Goal: Task Accomplishment & Management: Complete application form

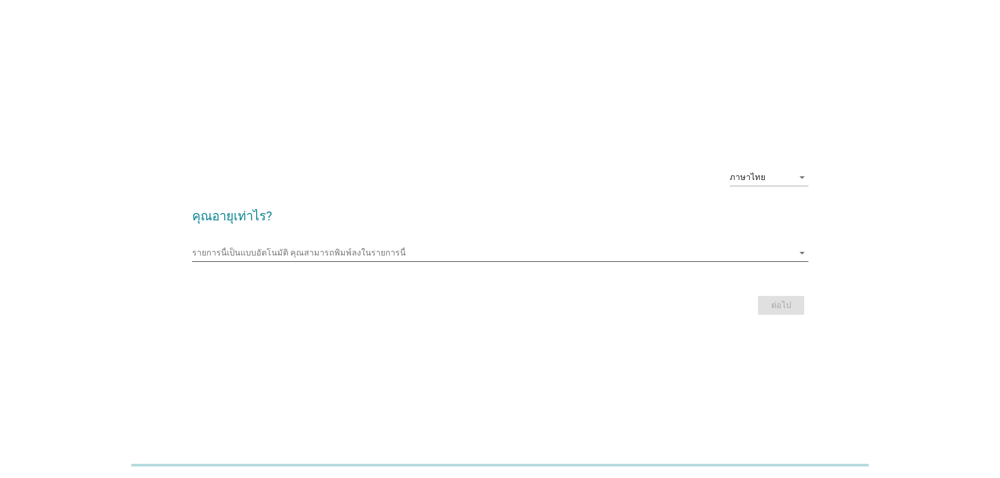
click at [800, 255] on icon "arrow_drop_down" at bounding box center [802, 253] width 13 height 13
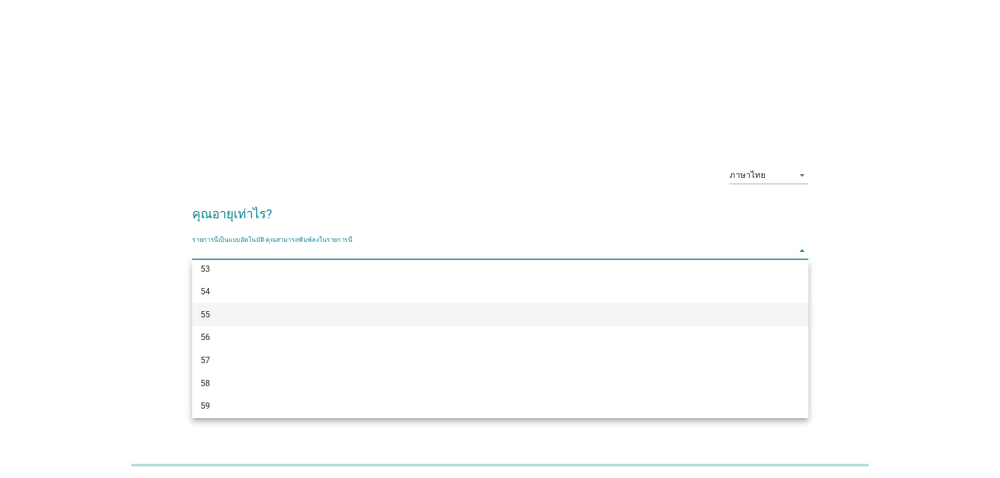
scroll to position [872, 0]
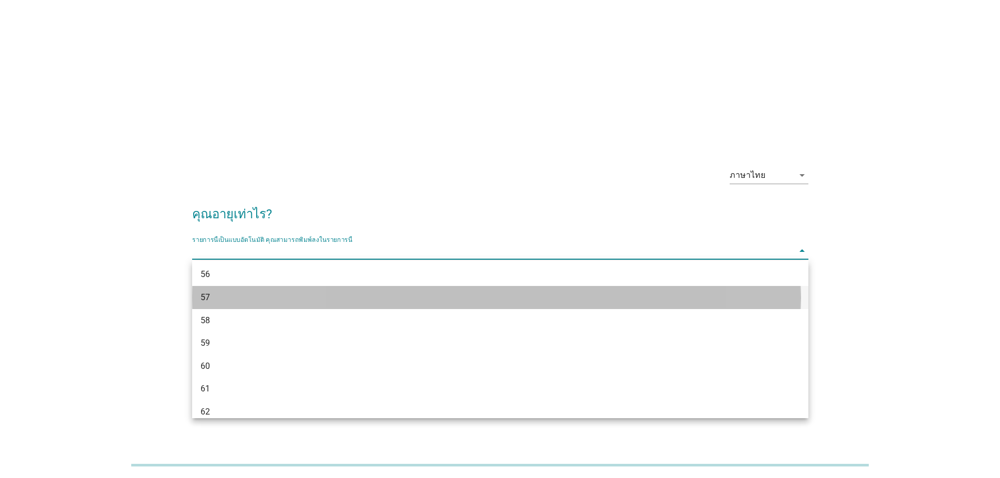
click at [211, 297] on div "57" at bounding box center [476, 297] width 550 height 13
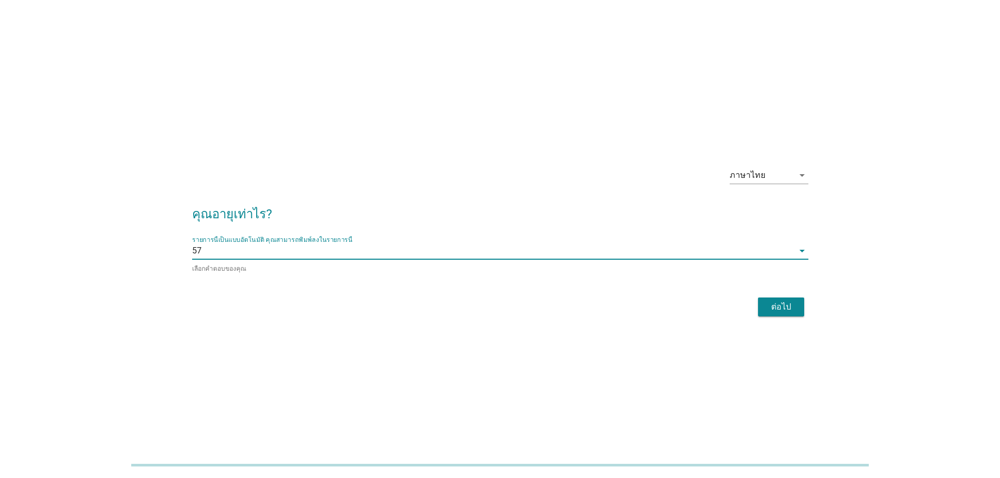
click at [780, 309] on div "ต่อไป" at bounding box center [781, 307] width 29 height 13
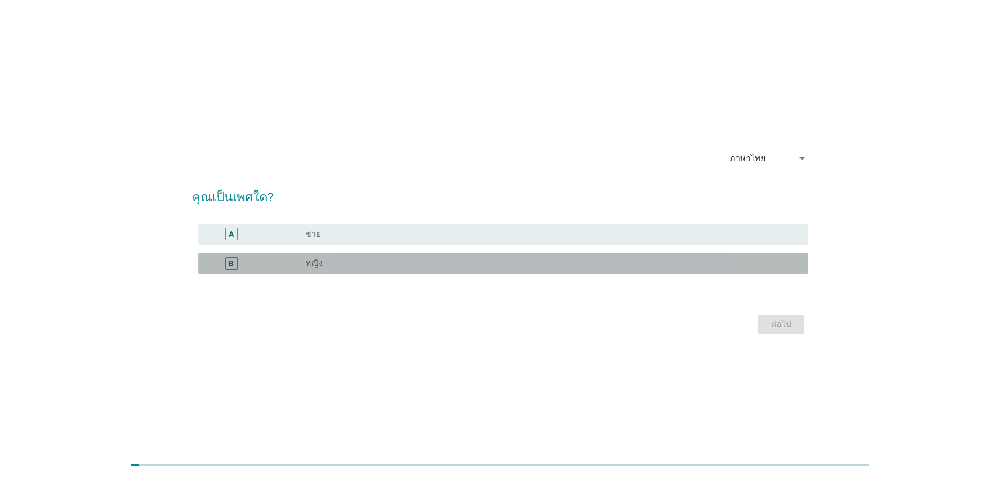
click at [773, 268] on div "radio_button_unchecked หญิง" at bounding box center [549, 263] width 486 height 11
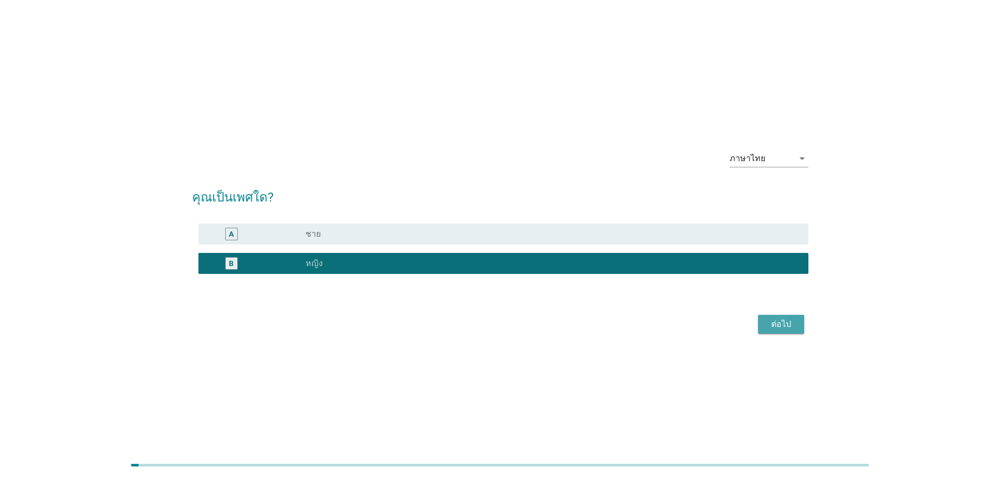
click at [780, 331] on button "ต่อไป" at bounding box center [781, 324] width 46 height 19
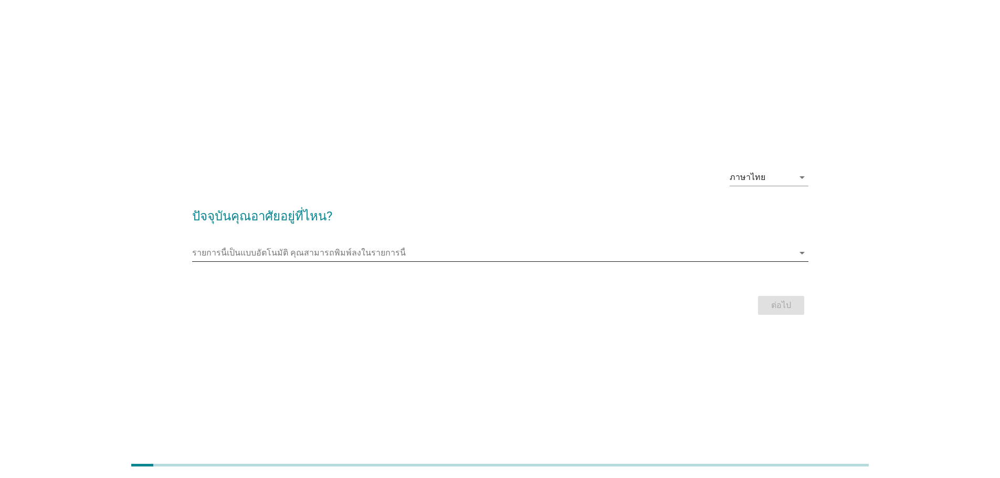
click at [801, 249] on icon "arrow_drop_down" at bounding box center [802, 253] width 13 height 13
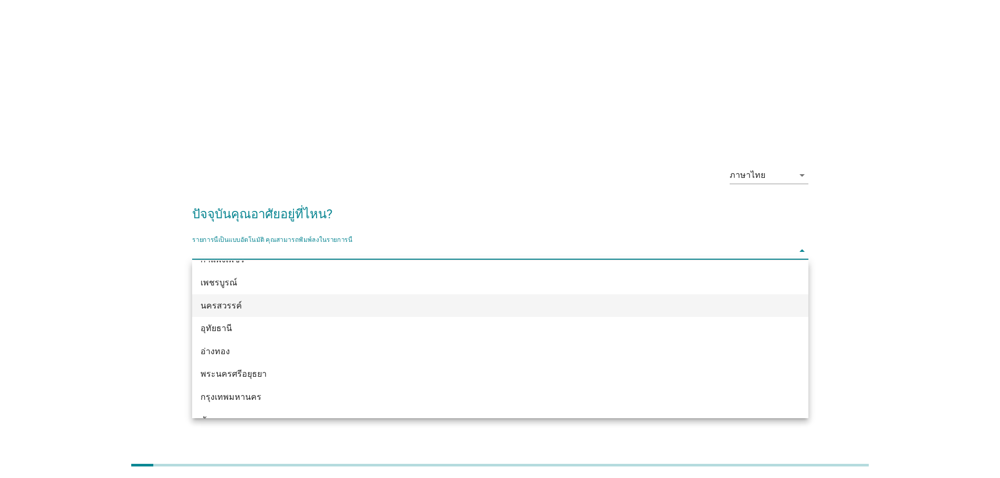
scroll to position [840, 0]
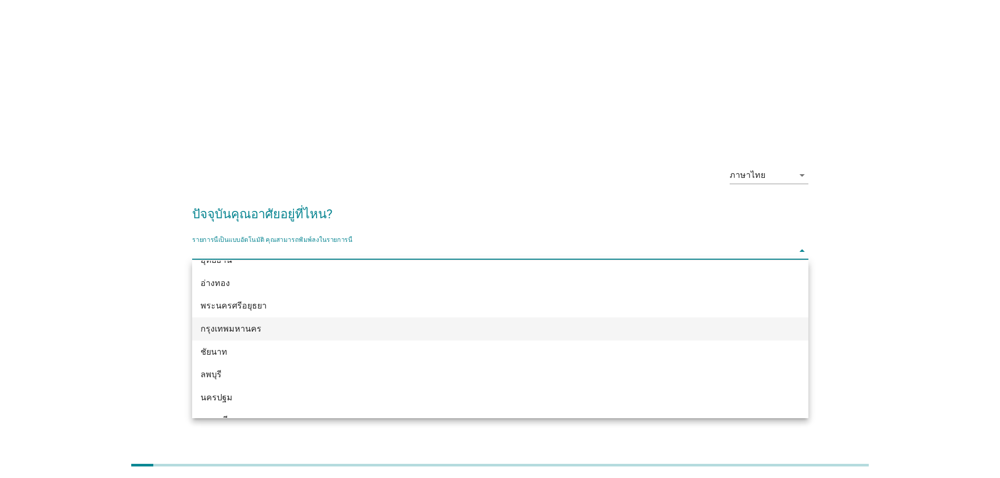
click at [233, 334] on div "กรุงเทพมหานคร" at bounding box center [476, 329] width 550 height 13
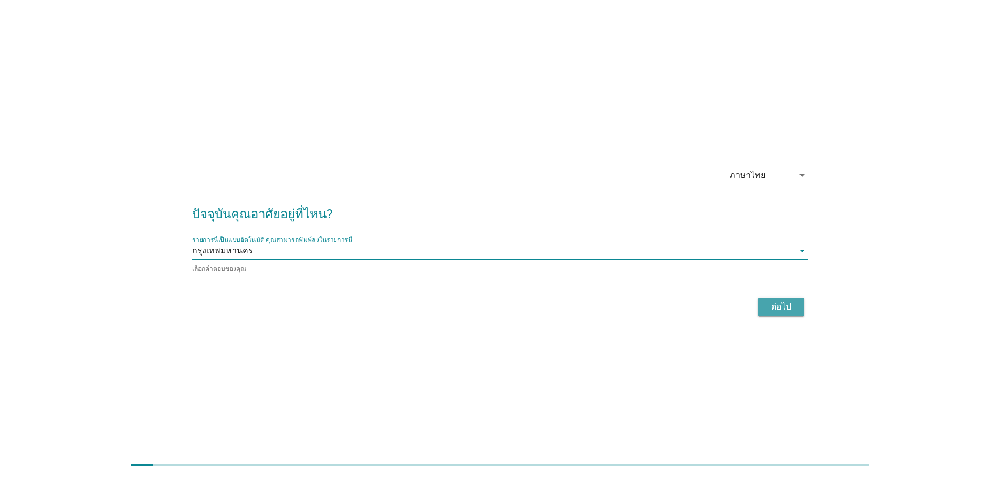
click at [773, 304] on div "ต่อไป" at bounding box center [781, 307] width 29 height 13
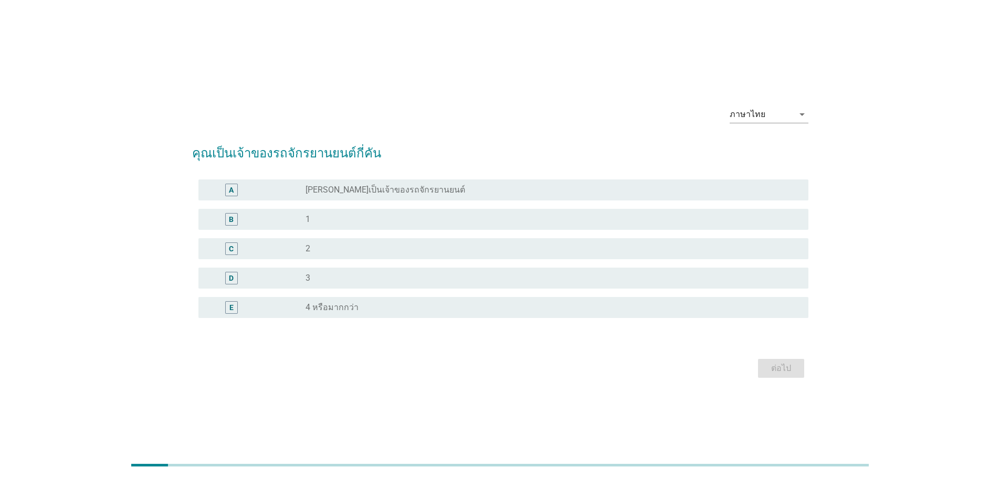
click at [344, 188] on label "[PERSON_NAME]เป็นเจ้าของรถจักรยานยนต์" at bounding box center [386, 190] width 160 height 11
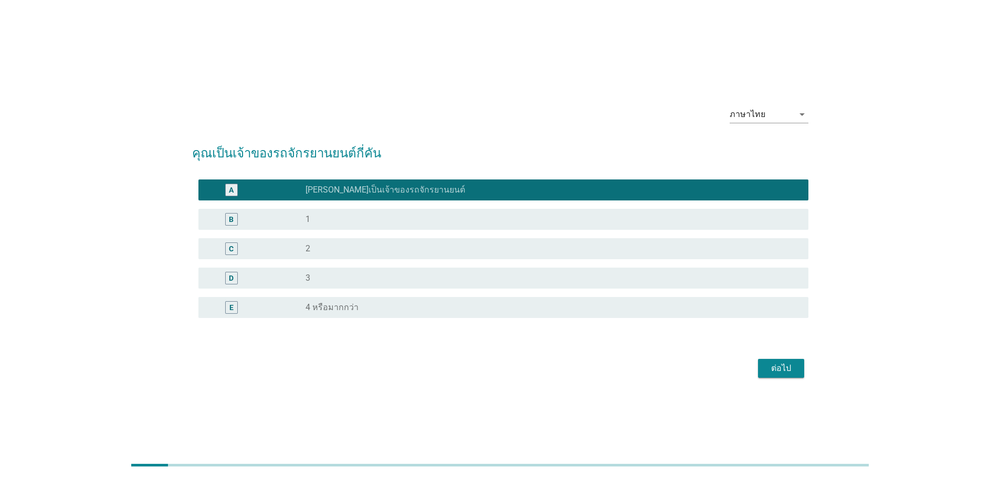
click at [787, 371] on div "ต่อไป" at bounding box center [781, 368] width 29 height 13
